Goal: Information Seeking & Learning: Check status

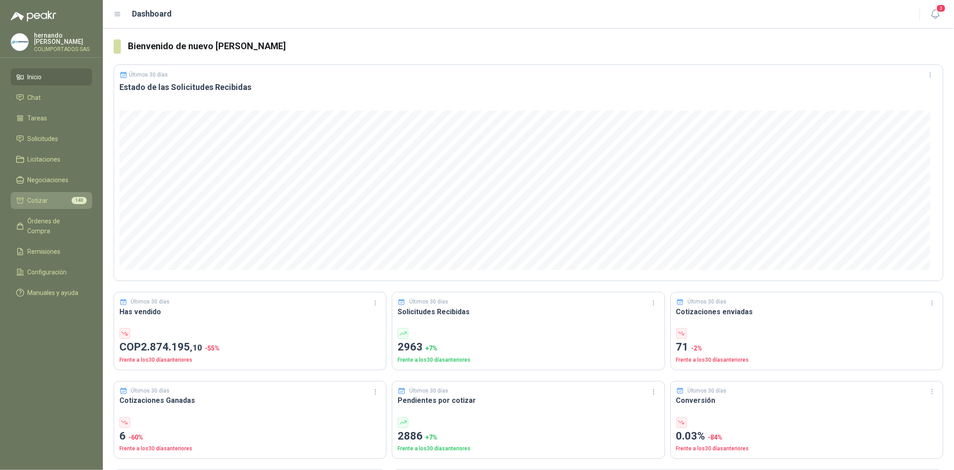
click at [28, 199] on span "Cotizar" at bounding box center [38, 200] width 21 height 10
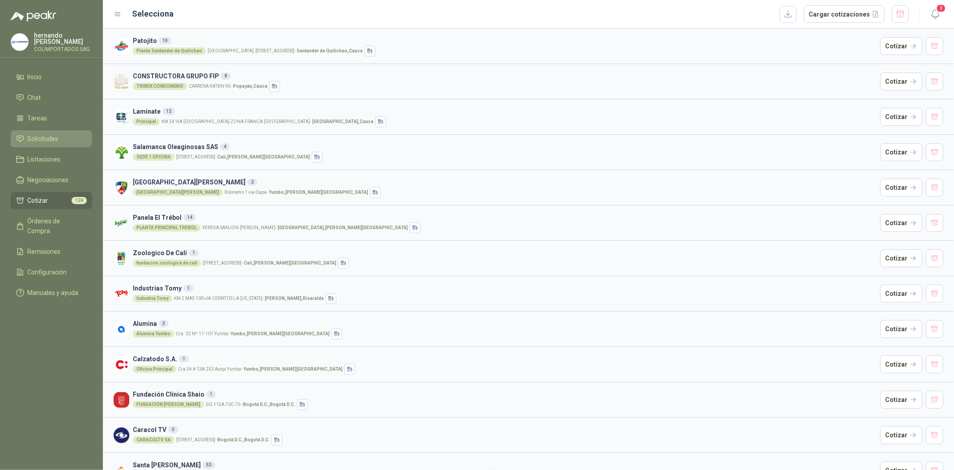
click at [46, 143] on span "Solicitudes" at bounding box center [43, 139] width 31 height 10
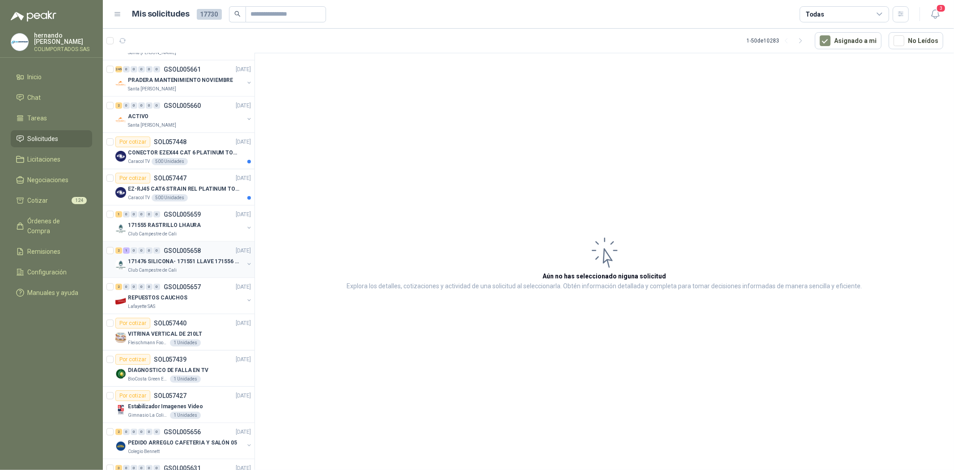
scroll to position [596, 0]
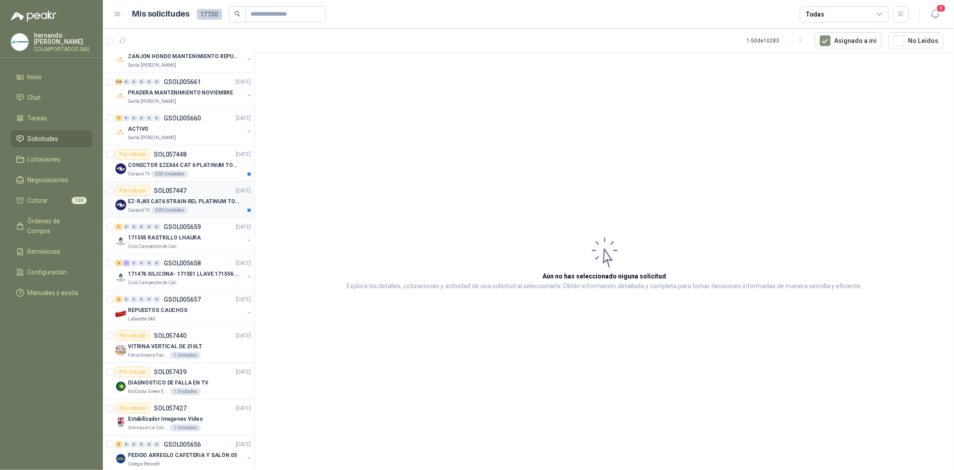
click at [163, 196] on div "EZ-RJ45 CAT6 STRAIN REL PLATINUM TOOLS" at bounding box center [189, 201] width 123 height 11
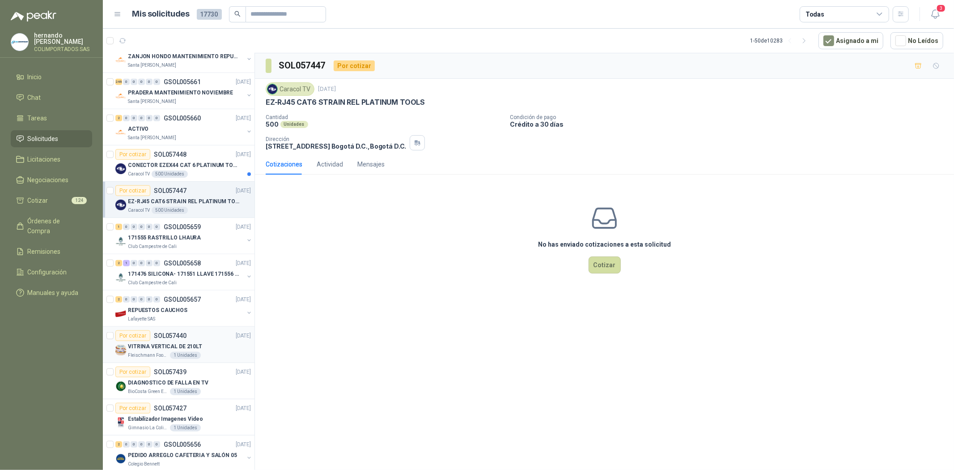
scroll to position [546, 0]
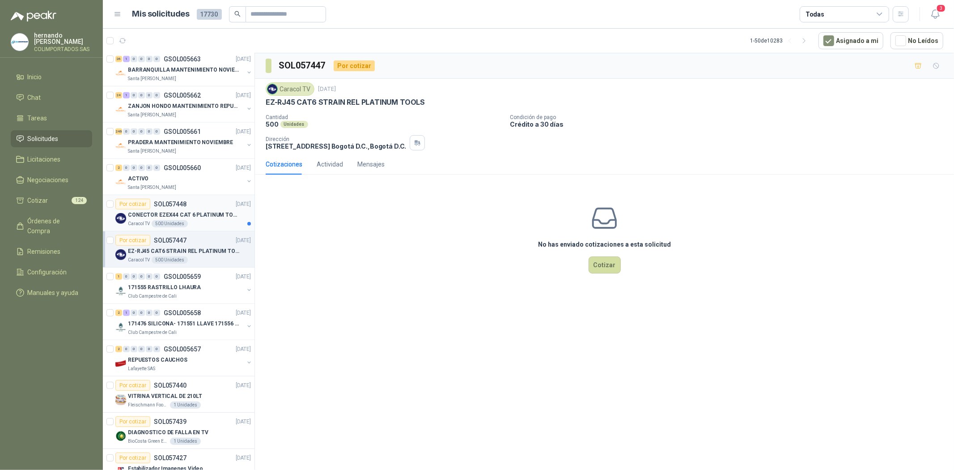
click at [174, 212] on p "CONECTOR EZEX44 CAT 6 PLATINUM TOOLS" at bounding box center [183, 215] width 111 height 8
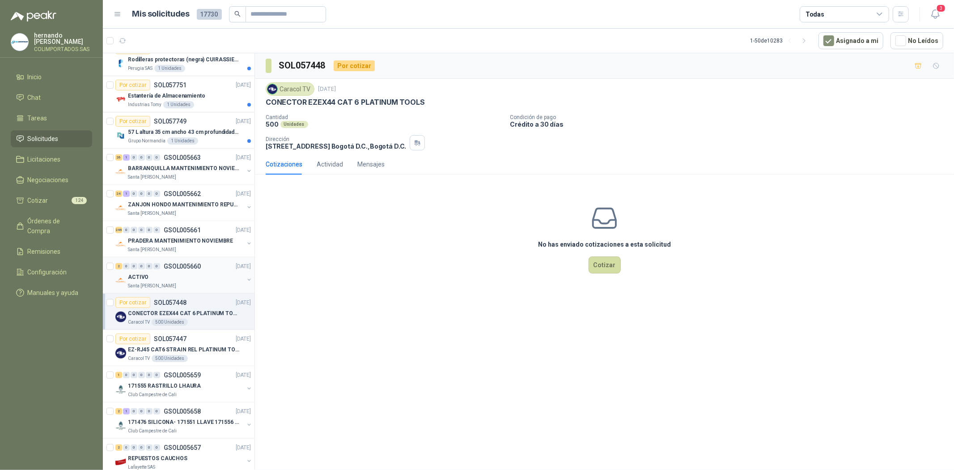
scroll to position [447, 0]
click at [174, 270] on p "GSOL005660" at bounding box center [182, 267] width 37 height 6
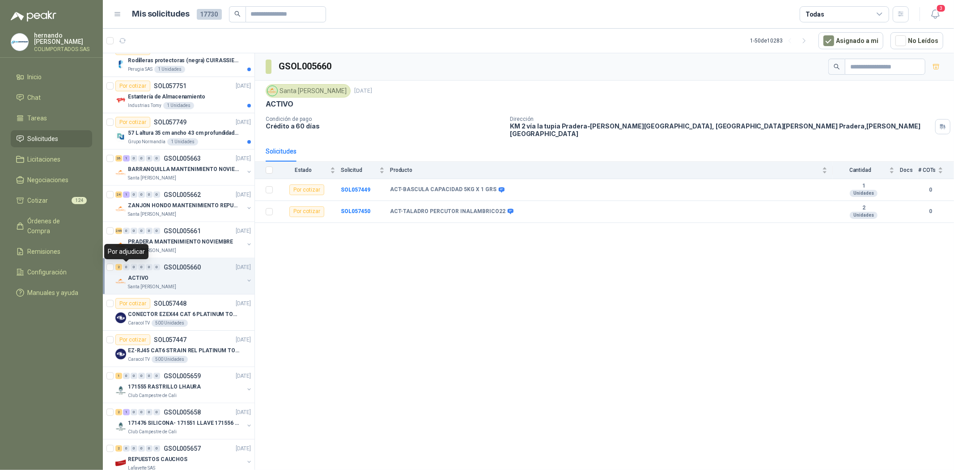
click at [127, 267] on div "0" at bounding box center [126, 267] width 7 height 6
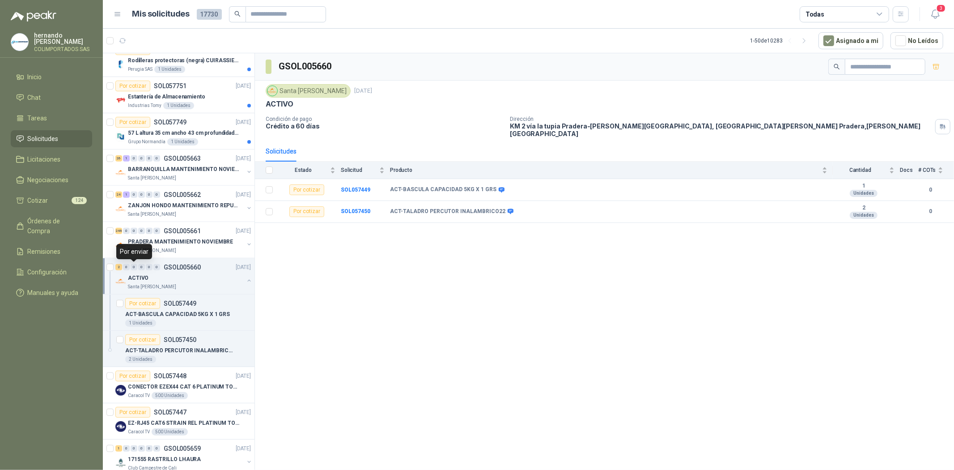
click at [135, 267] on div "0" at bounding box center [134, 267] width 7 height 6
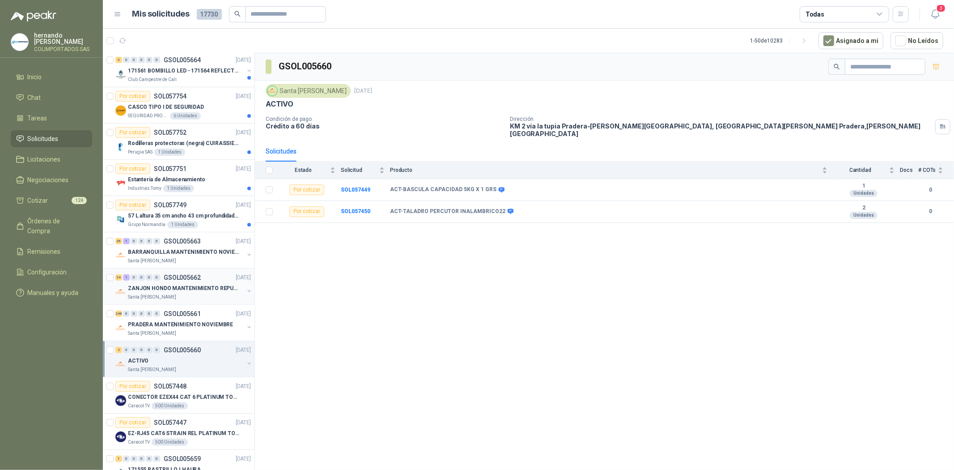
scroll to position [347, 0]
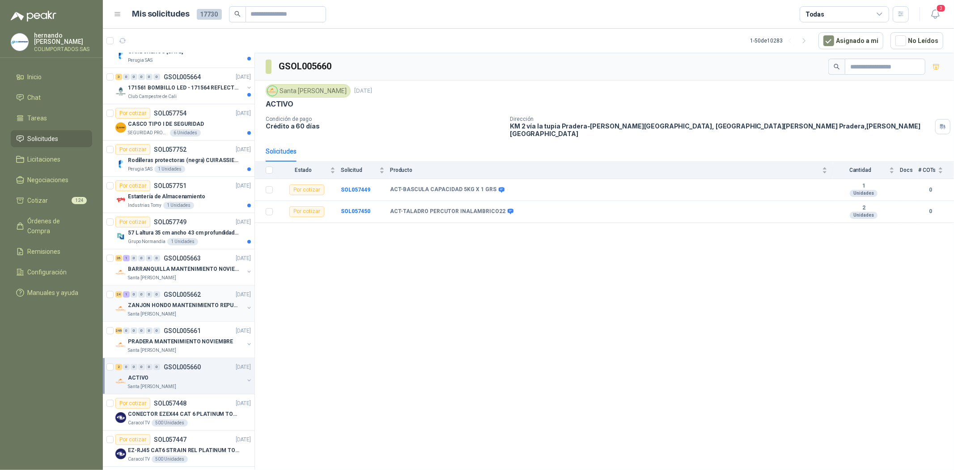
click at [160, 302] on p "ZANJON HONDO MANTENIMIENTO REPUESTOS" at bounding box center [183, 305] width 111 height 8
